Goal: Task Accomplishment & Management: Manage account settings

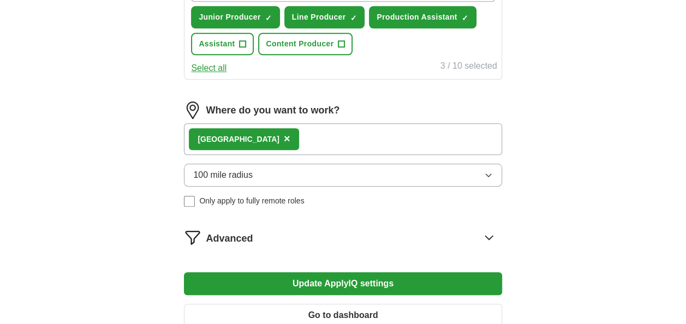
scroll to position [436, 0]
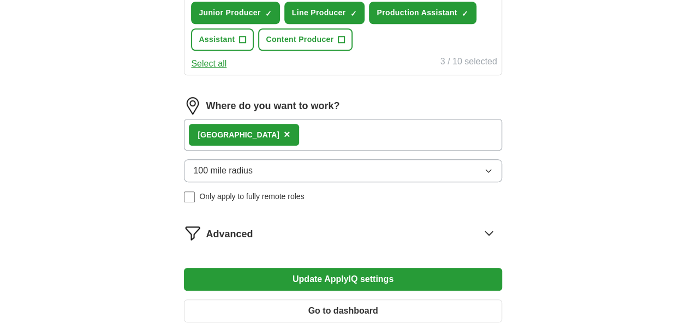
click at [485, 166] on icon "button" at bounding box center [488, 170] width 9 height 9
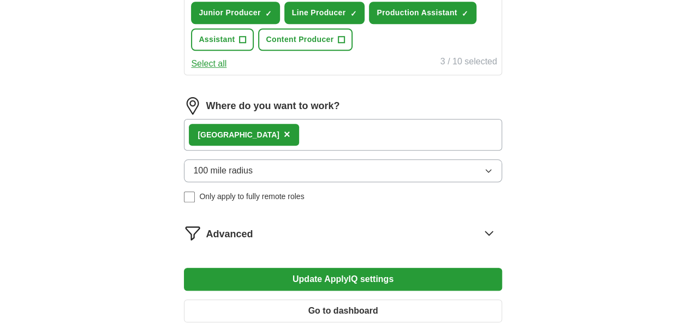
click at [423, 125] on div "London ×" at bounding box center [342, 135] width 317 height 32
click at [267, 128] on div "London ×" at bounding box center [342, 135] width 317 height 32
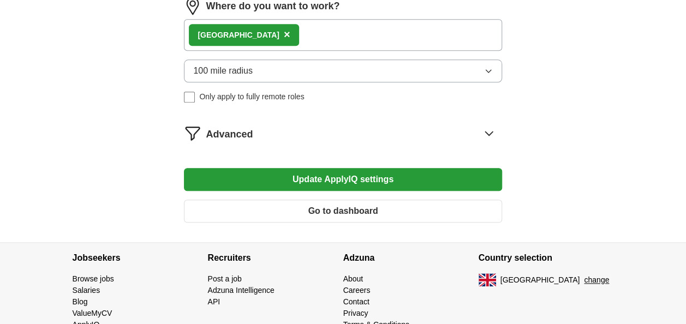
scroll to position [545, 0]
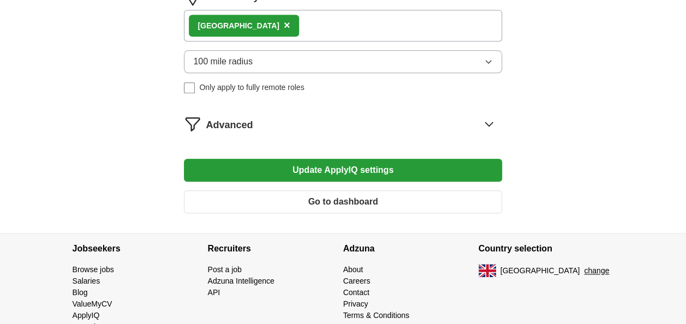
click at [260, 206] on button "Go to dashboard" at bounding box center [342, 201] width 317 height 23
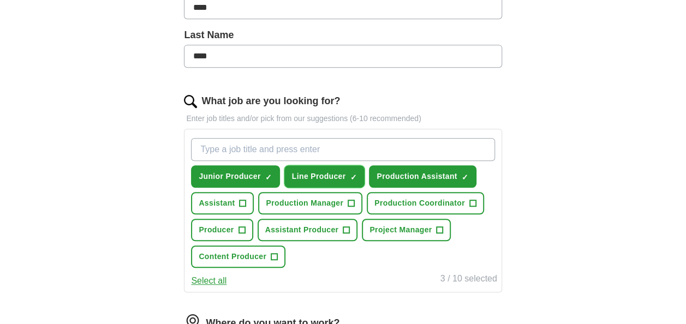
click at [0, 0] on span "×" at bounding box center [0, 0] width 0 height 0
click at [364, 150] on input "What job are you looking for?" at bounding box center [342, 149] width 303 height 23
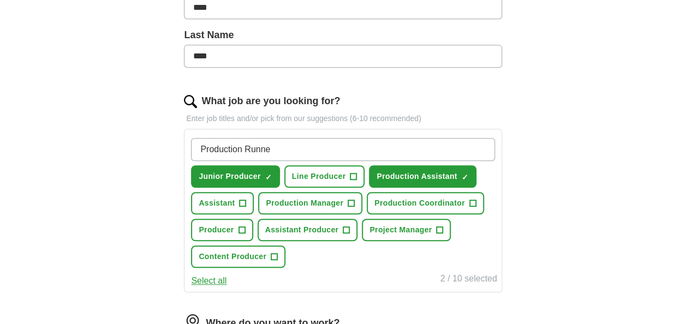
type input "Production Runner"
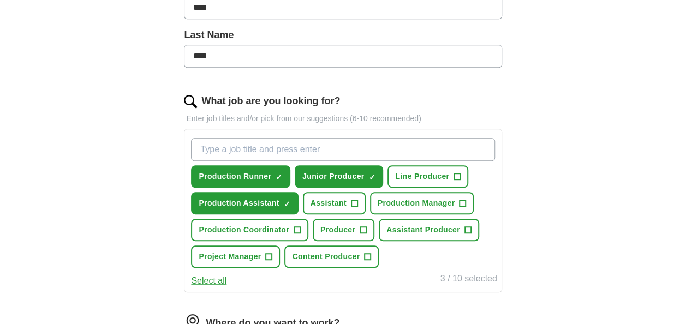
type input "p"
type input "O"
type input "Production secretary"
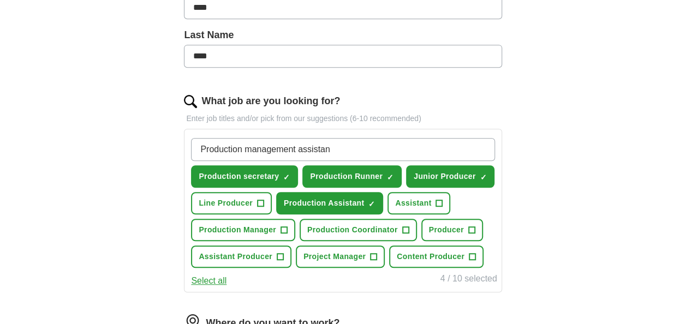
type input "Production management assistant"
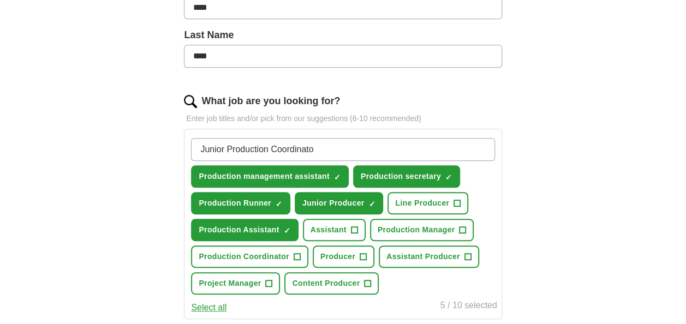
type input "Junior Production Coordinator"
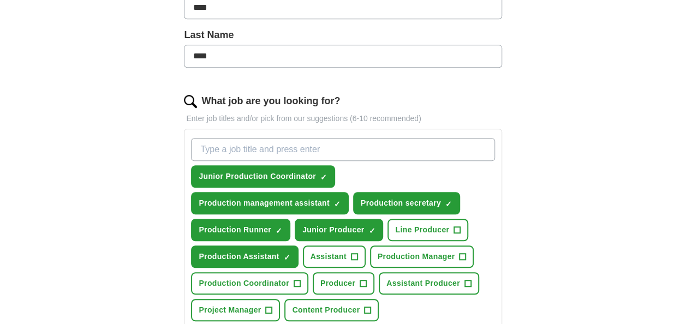
scroll to position [327, 0]
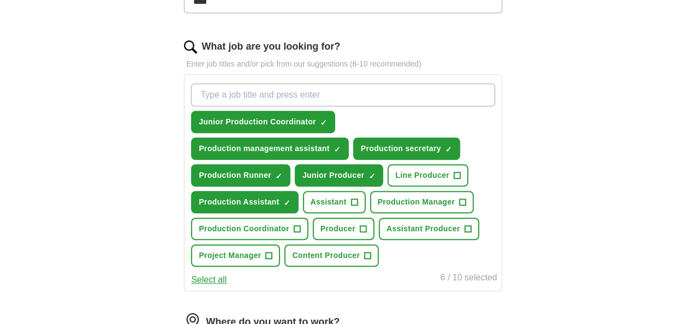
click at [629, 147] on div "ApplyIQ Let ApplyIQ do the hard work of searching and applying for jobs. Just t…" at bounding box center [343, 132] width 686 height 852
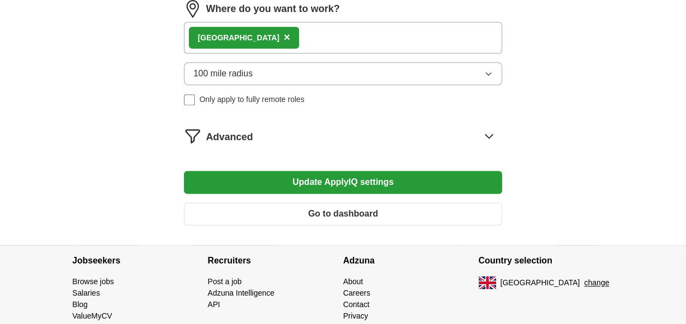
scroll to position [625, 0]
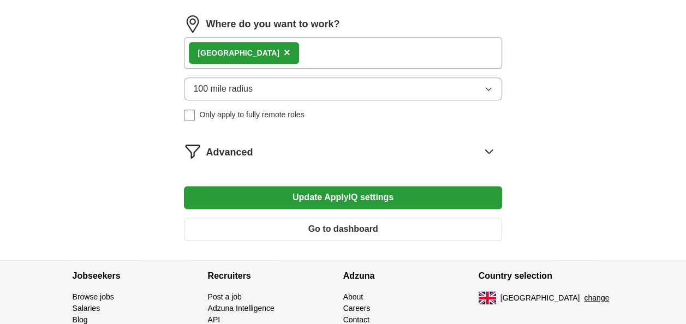
click at [468, 192] on button "Update ApplyIQ settings" at bounding box center [342, 197] width 317 height 23
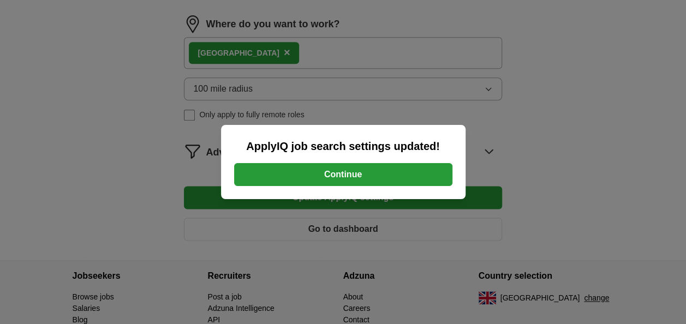
click at [424, 178] on button "Continue" at bounding box center [343, 174] width 218 height 23
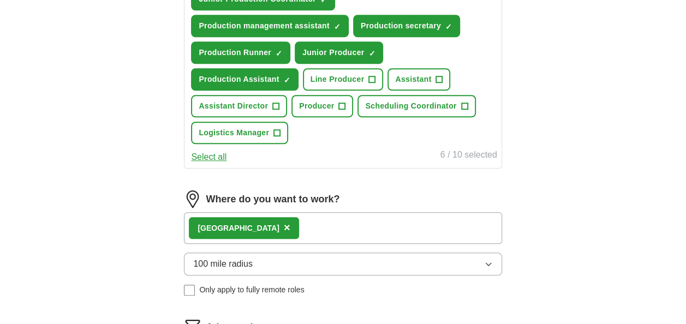
scroll to position [327, 0]
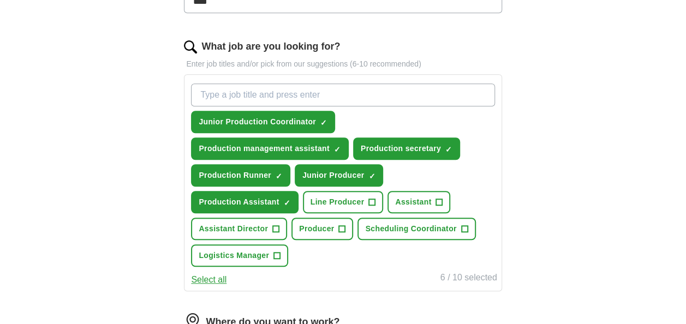
click at [458, 92] on input "What job are you looking for?" at bounding box center [342, 94] width 303 height 23
type input "production coordinator"
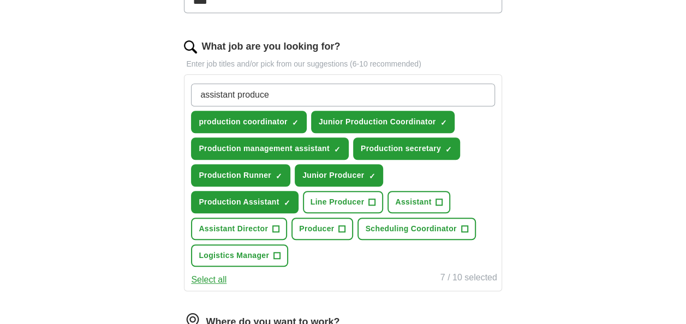
type input "assistant producer"
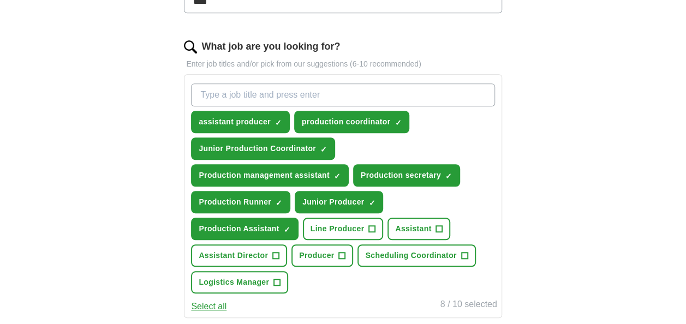
click at [360, 97] on input "What job are you looking for?" at bounding box center [342, 94] width 303 height 23
type input "media production assistant"
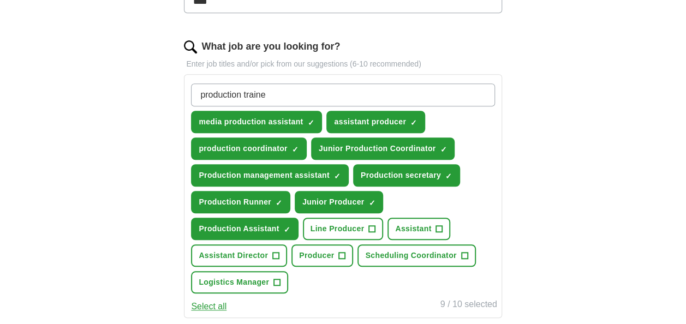
type input "production trainee"
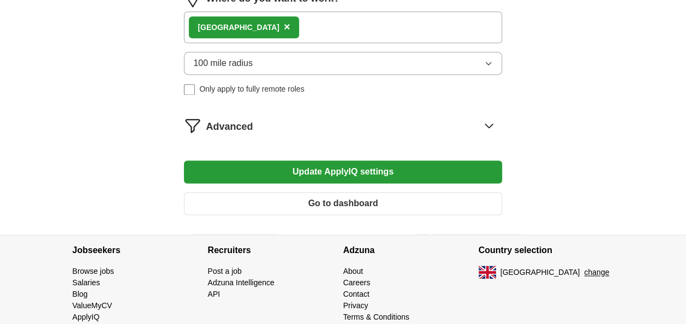
scroll to position [706, 0]
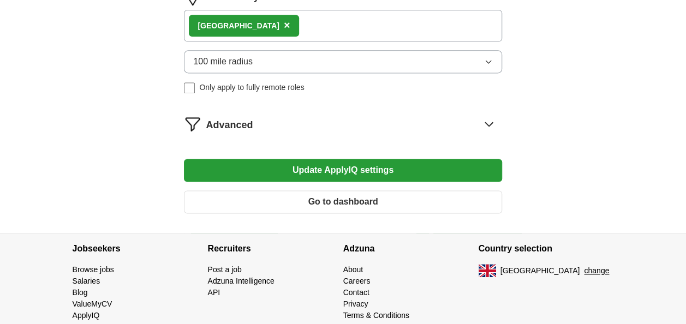
click at [363, 159] on button "Update ApplyIQ settings" at bounding box center [342, 170] width 317 height 23
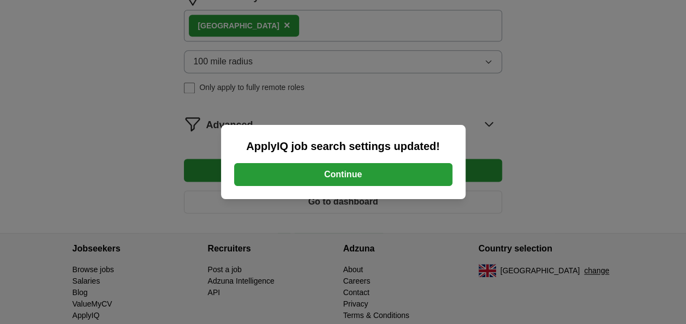
click at [407, 171] on button "Continue" at bounding box center [343, 174] width 218 height 23
